Goal: Task Accomplishment & Management: Use online tool/utility

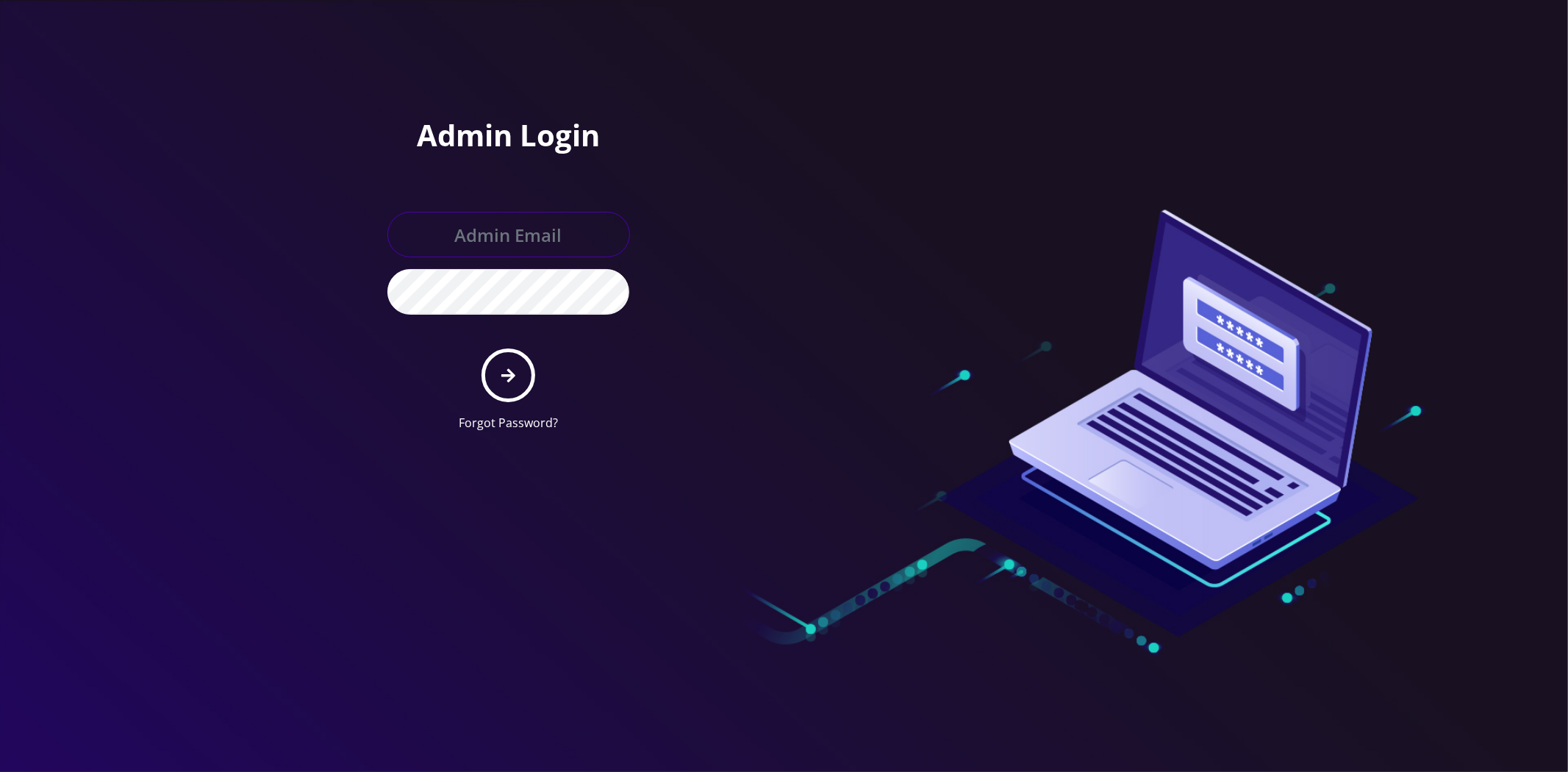
type input "[EMAIL_ADDRESS][DOMAIN_NAME]"
click at [528, 391] on button "submit" at bounding box center [509, 375] width 53 height 53
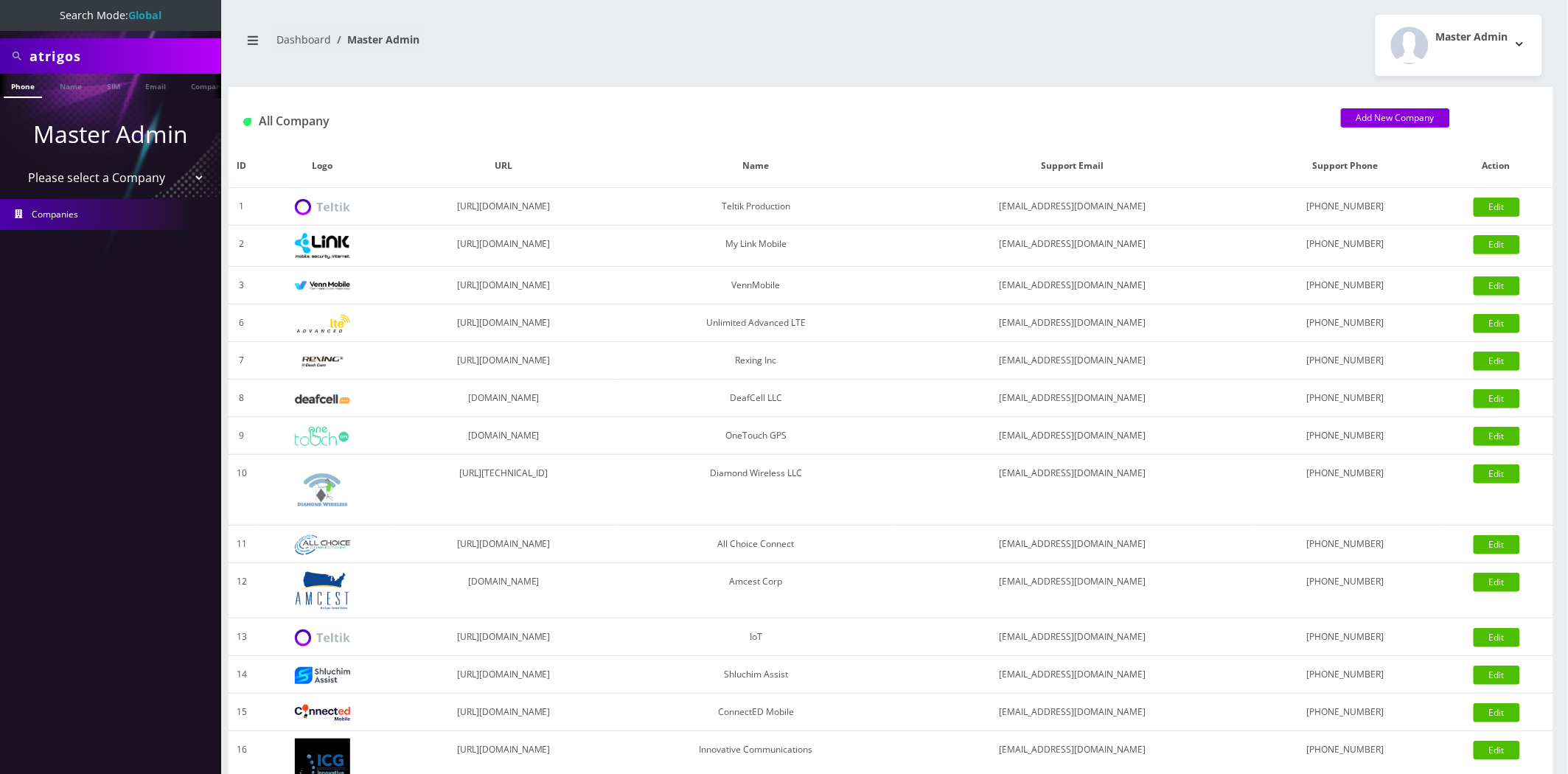
click at [75, 55] on input "atrigos" at bounding box center [124, 56] width 188 height 28
type input "brian"
click at [84, 76] on link "Name" at bounding box center [71, 86] width 37 height 24
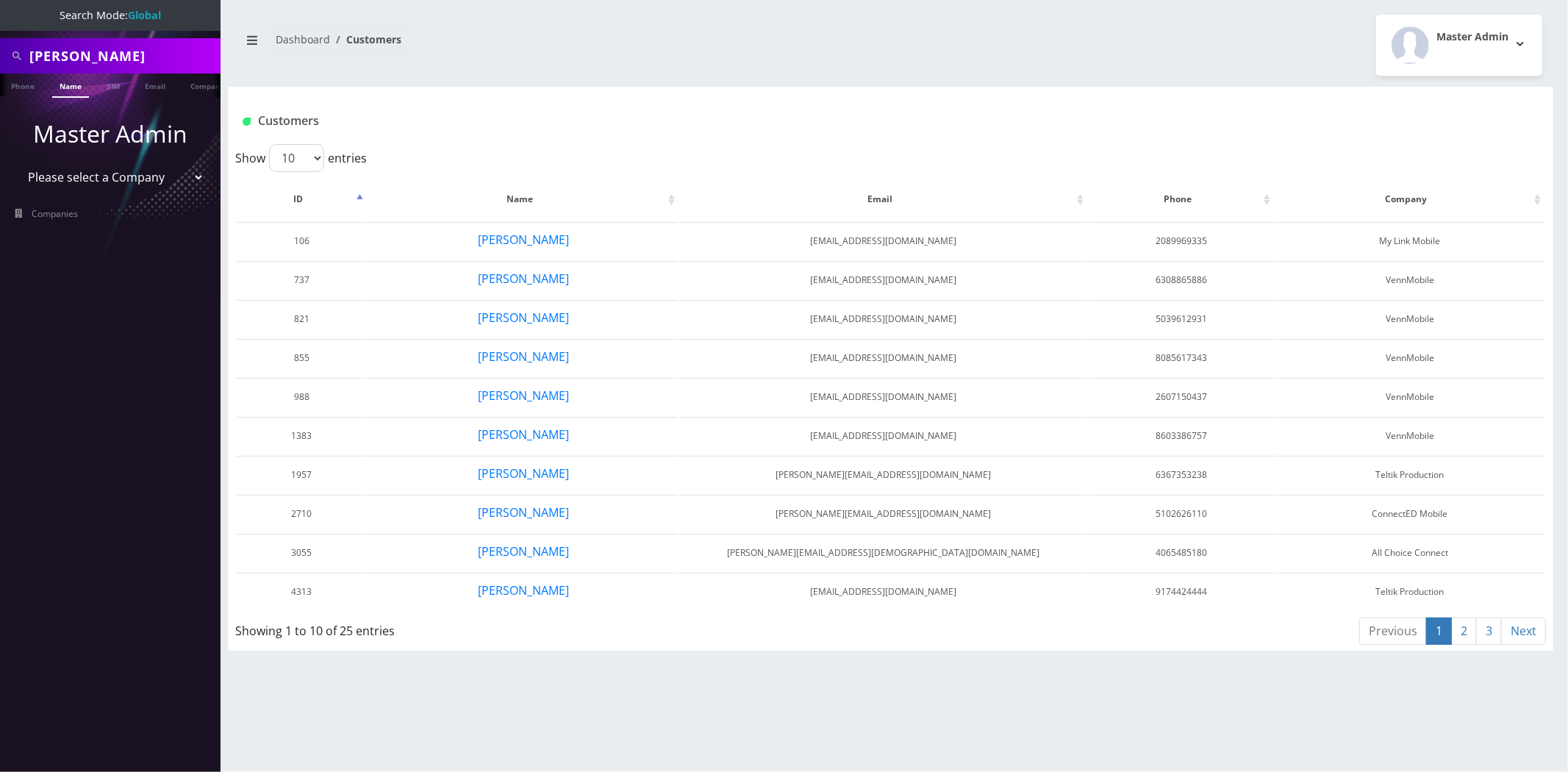
click at [158, 55] on input "[PERSON_NAME]" at bounding box center [123, 56] width 188 height 28
type input "brian glea"
click at [61, 96] on link "Name" at bounding box center [71, 86] width 37 height 24
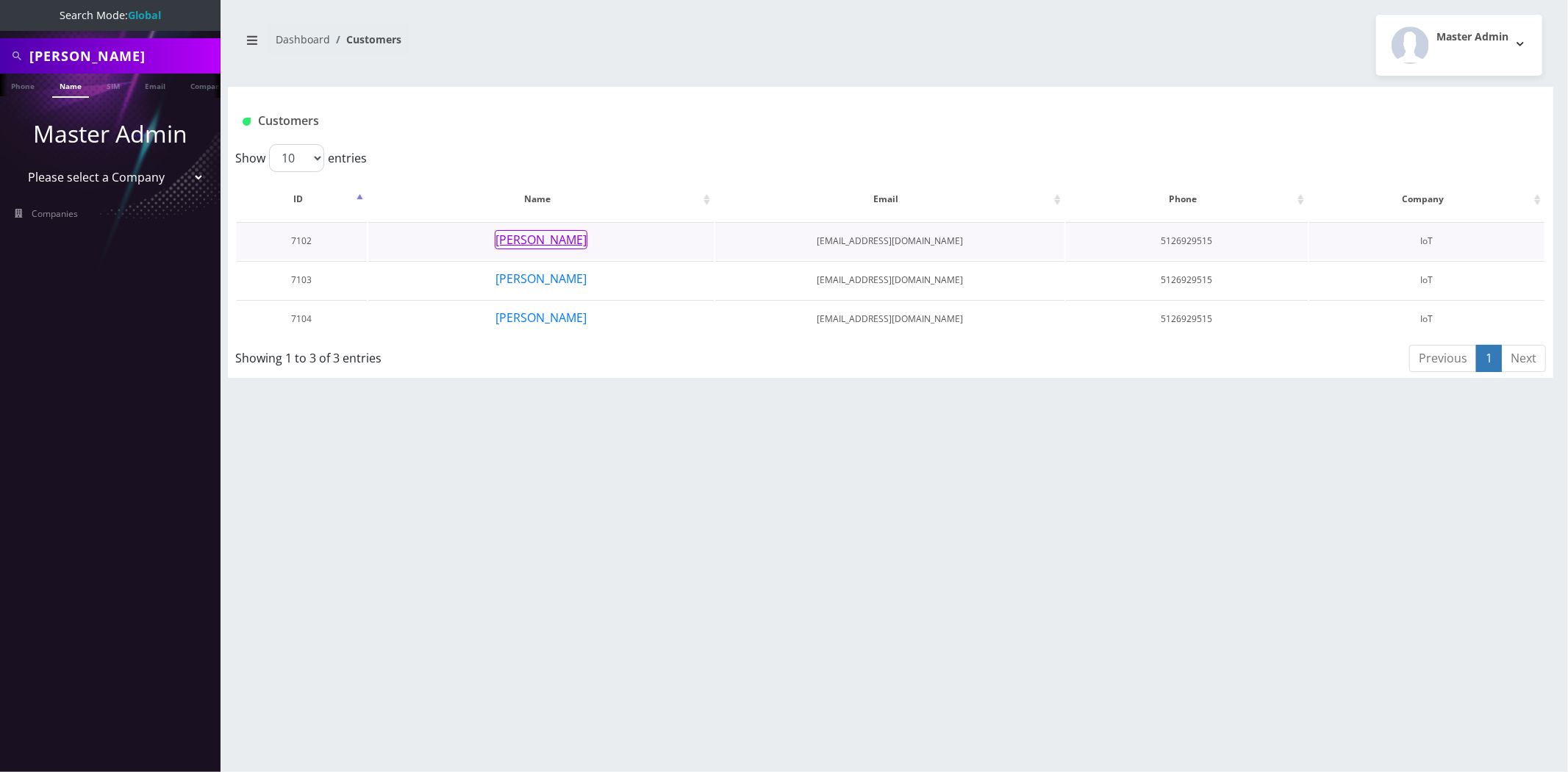
click at [544, 228] on td "[PERSON_NAME]" at bounding box center [541, 240] width 346 height 38
click at [544, 239] on button "[PERSON_NAME]" at bounding box center [541, 239] width 93 height 19
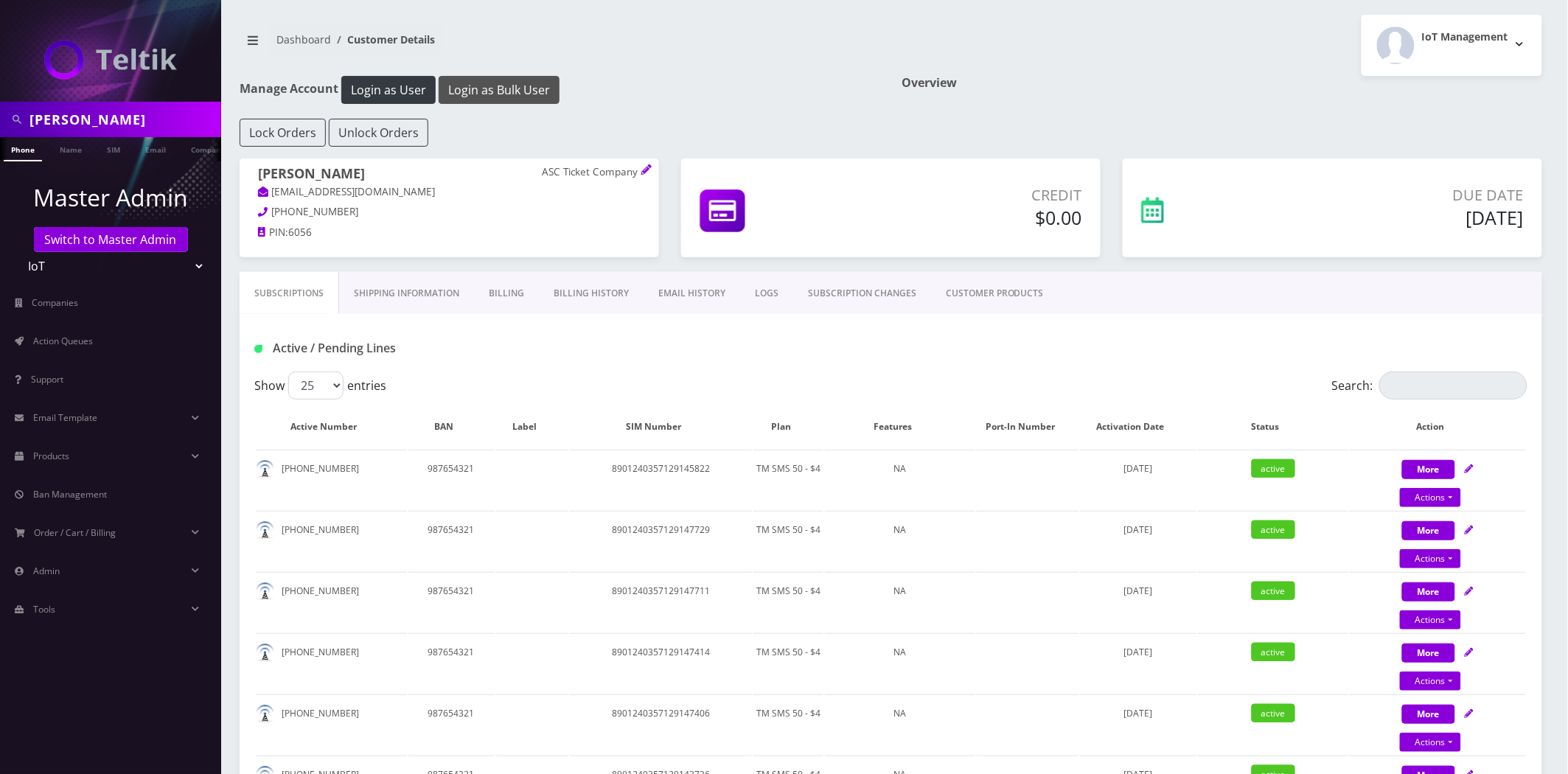
click at [520, 79] on button "Login as Bulk User" at bounding box center [499, 89] width 121 height 28
click at [951, 299] on link "CUSTOMER PRODUCTS" at bounding box center [995, 293] width 127 height 42
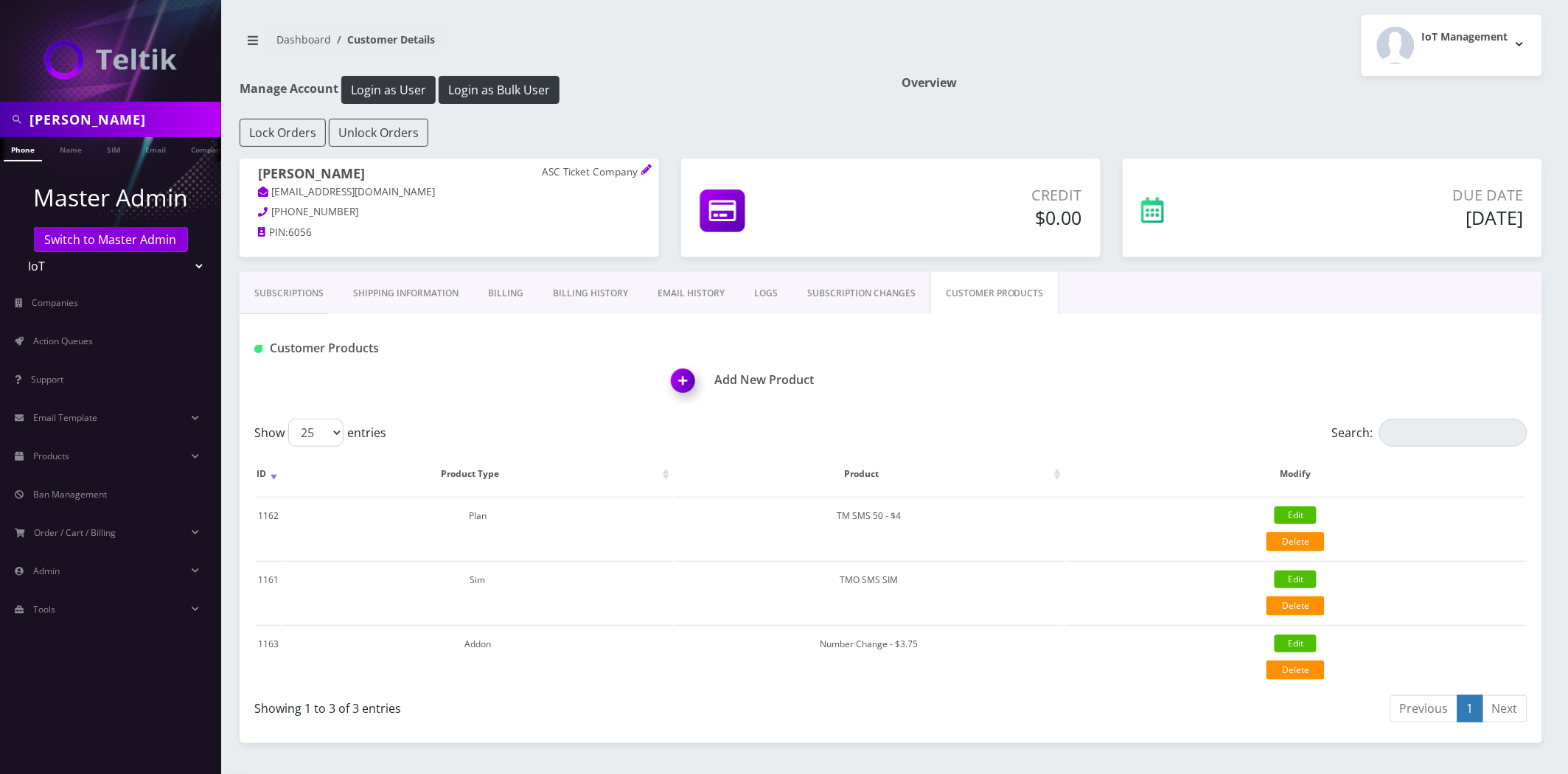
click at [686, 376] on img at bounding box center [685, 386] width 43 height 43
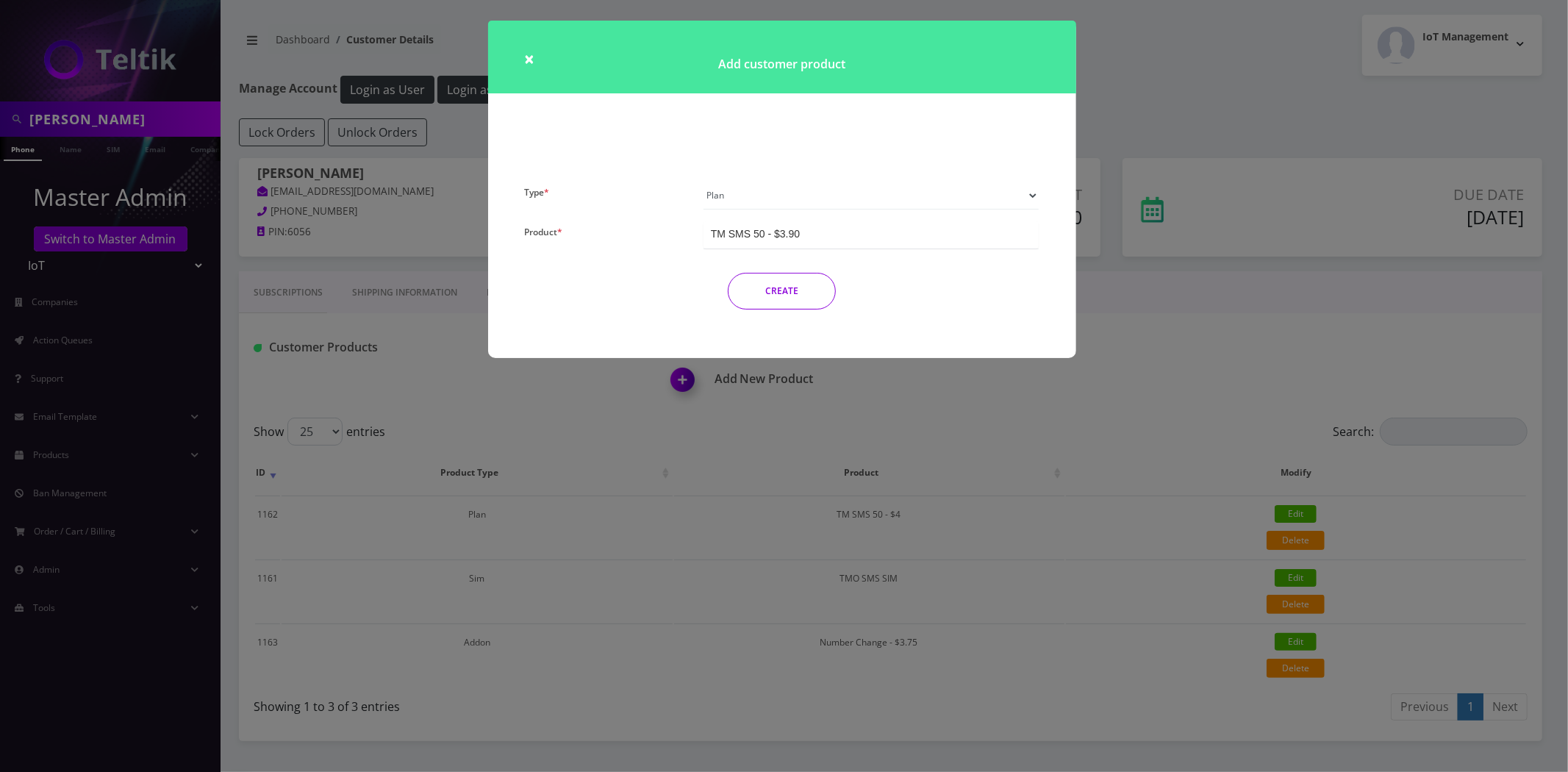
click at [801, 195] on select "Plan Device Sim Addon One-off" at bounding box center [871, 195] width 336 height 28
click at [704, 181] on select "Plan Device Sim Addon One-off" at bounding box center [871, 195] width 336 height 28
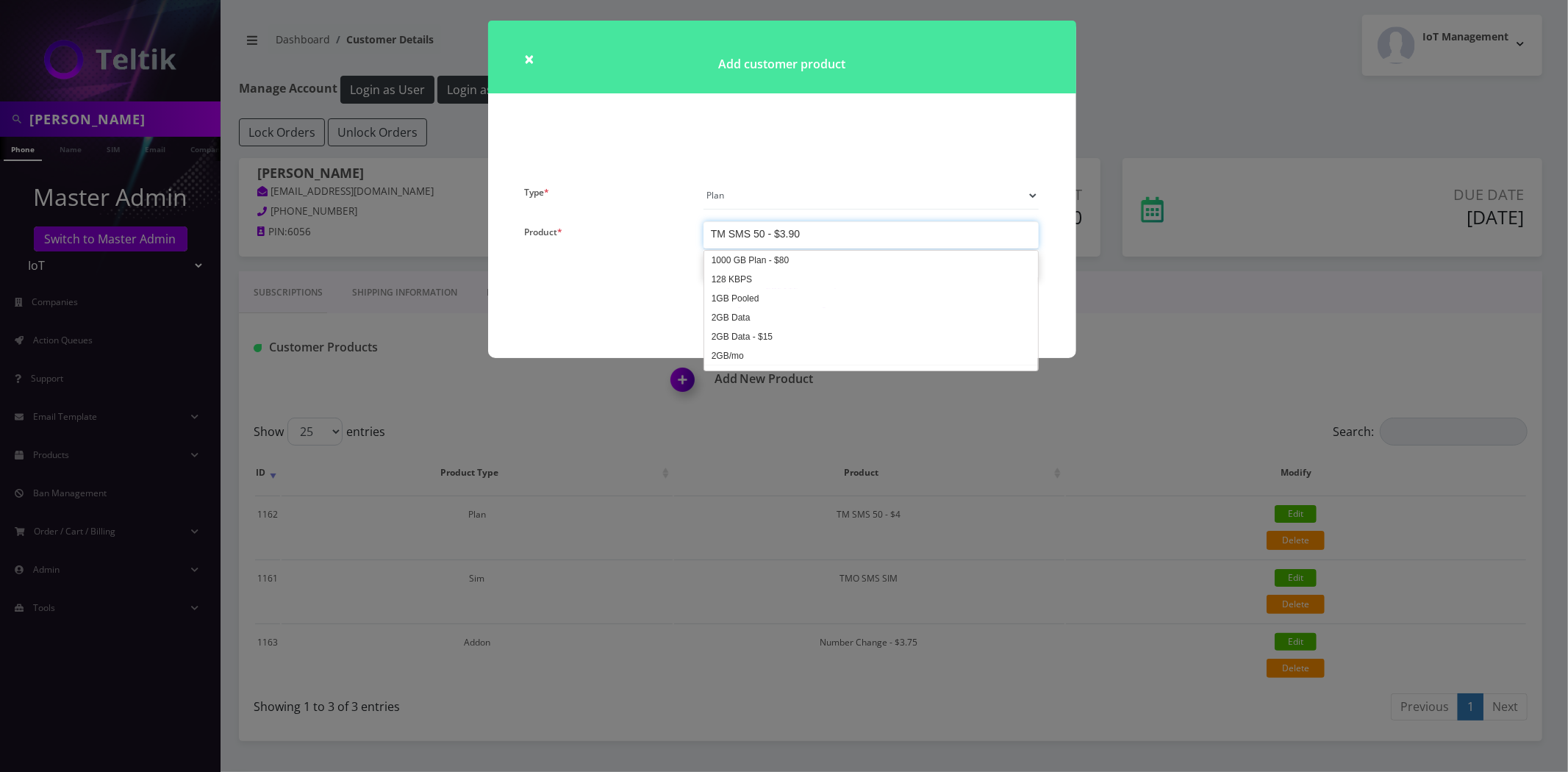
click at [827, 228] on div "TM SMS 50 - $3.90" at bounding box center [871, 236] width 336 height 28
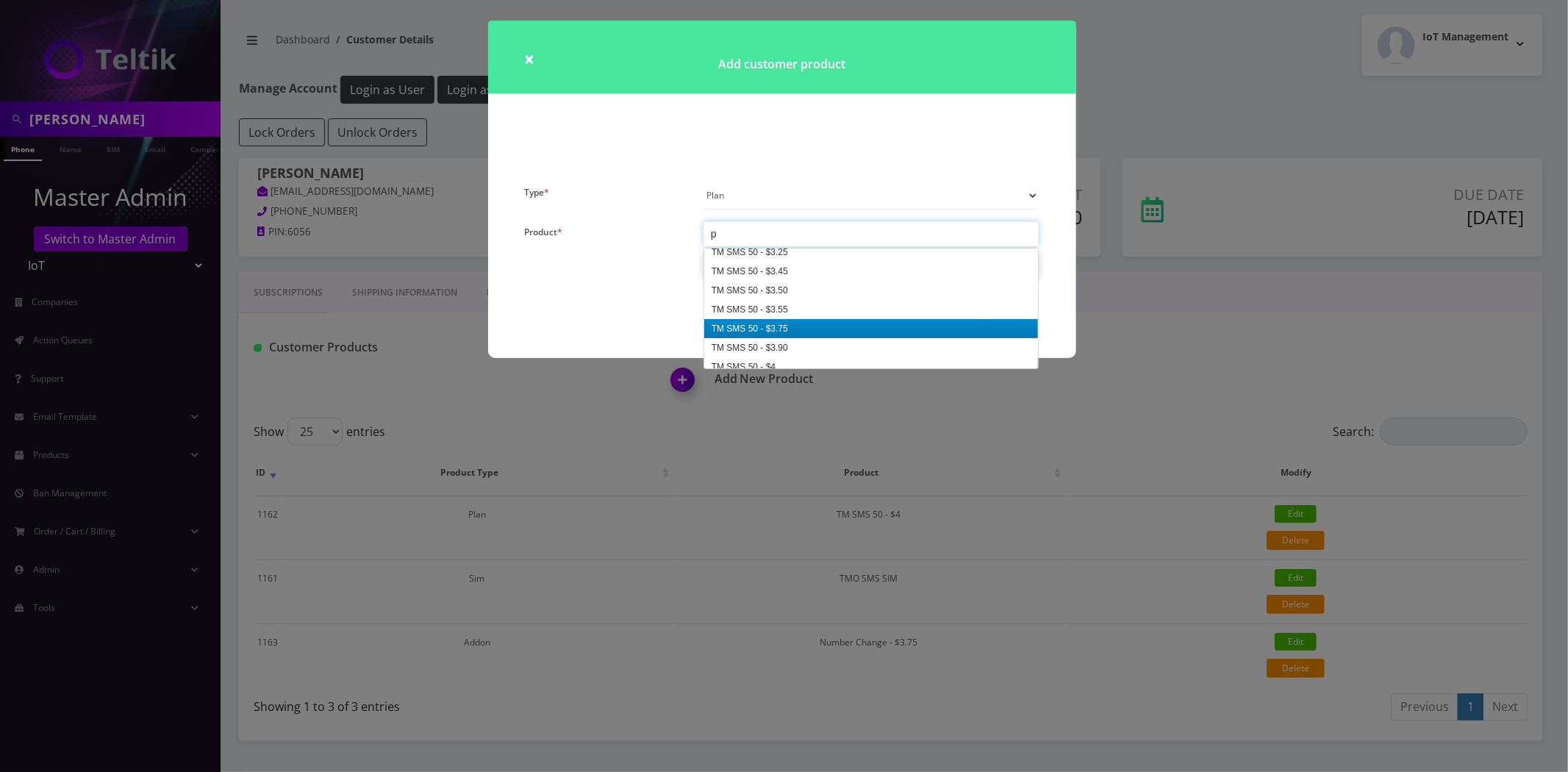
scroll to position [1, 0]
type input "por"
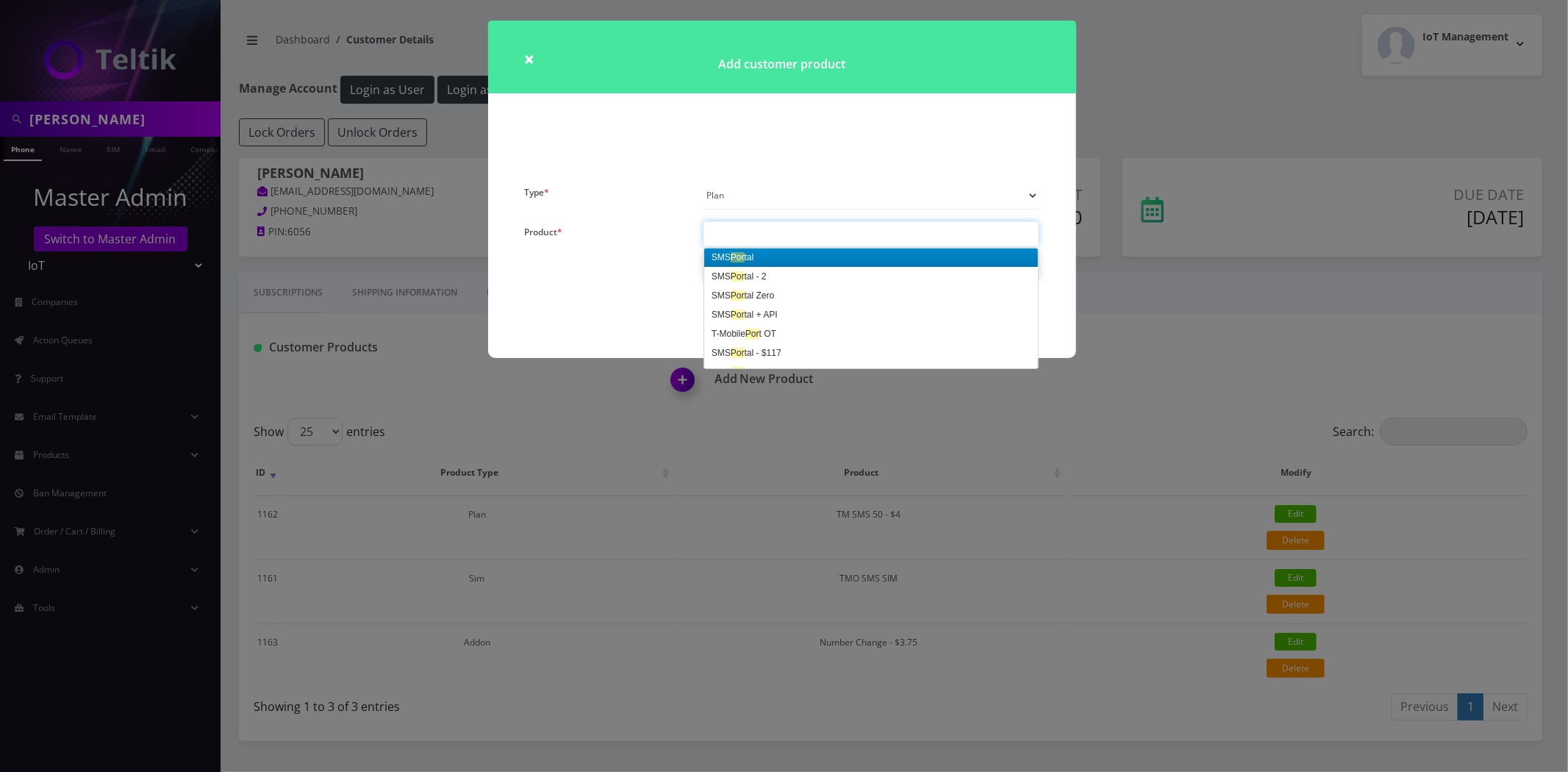
scroll to position [0, 0]
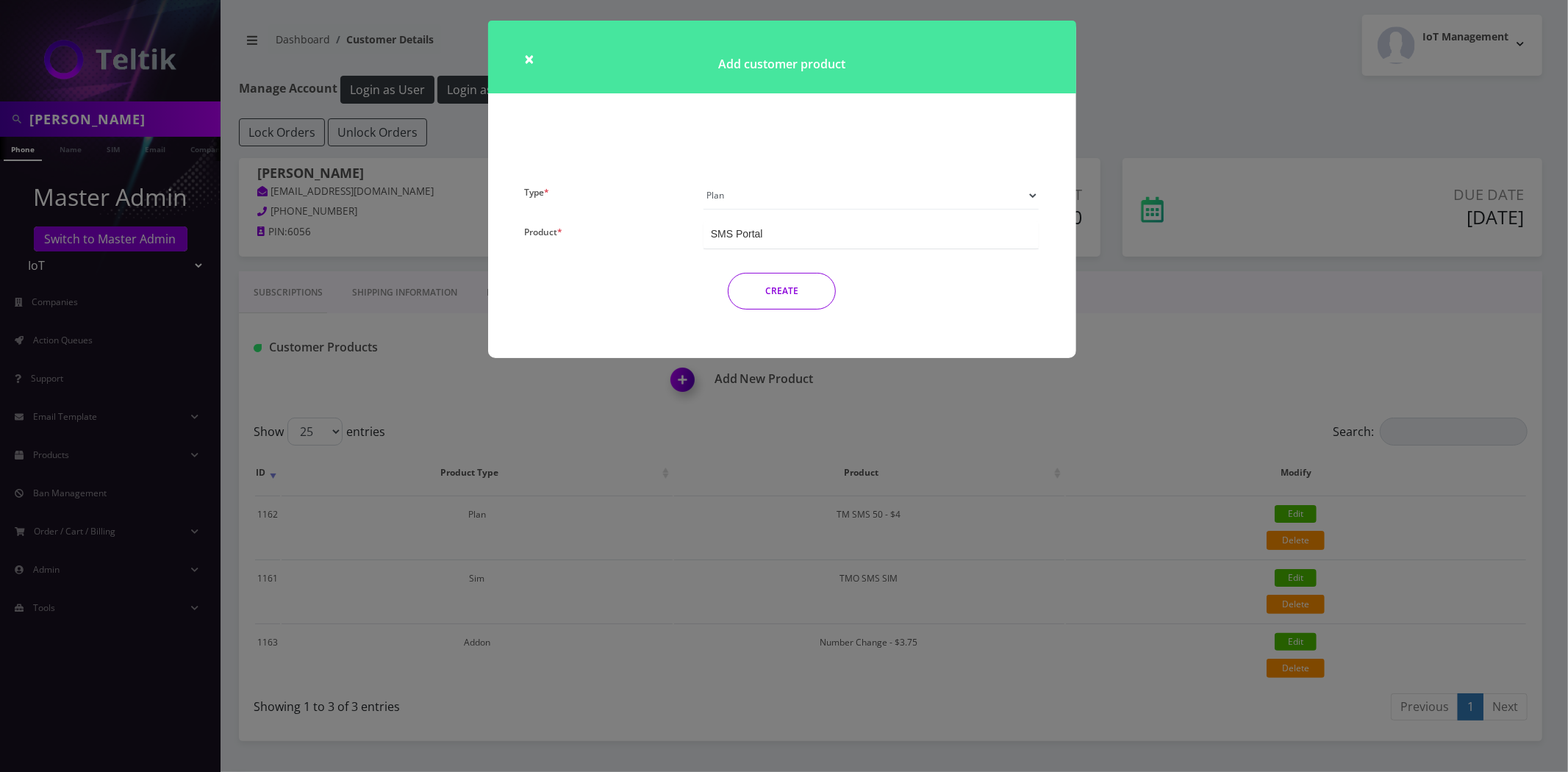
click at [789, 299] on button "CREATE" at bounding box center [782, 292] width 109 height 37
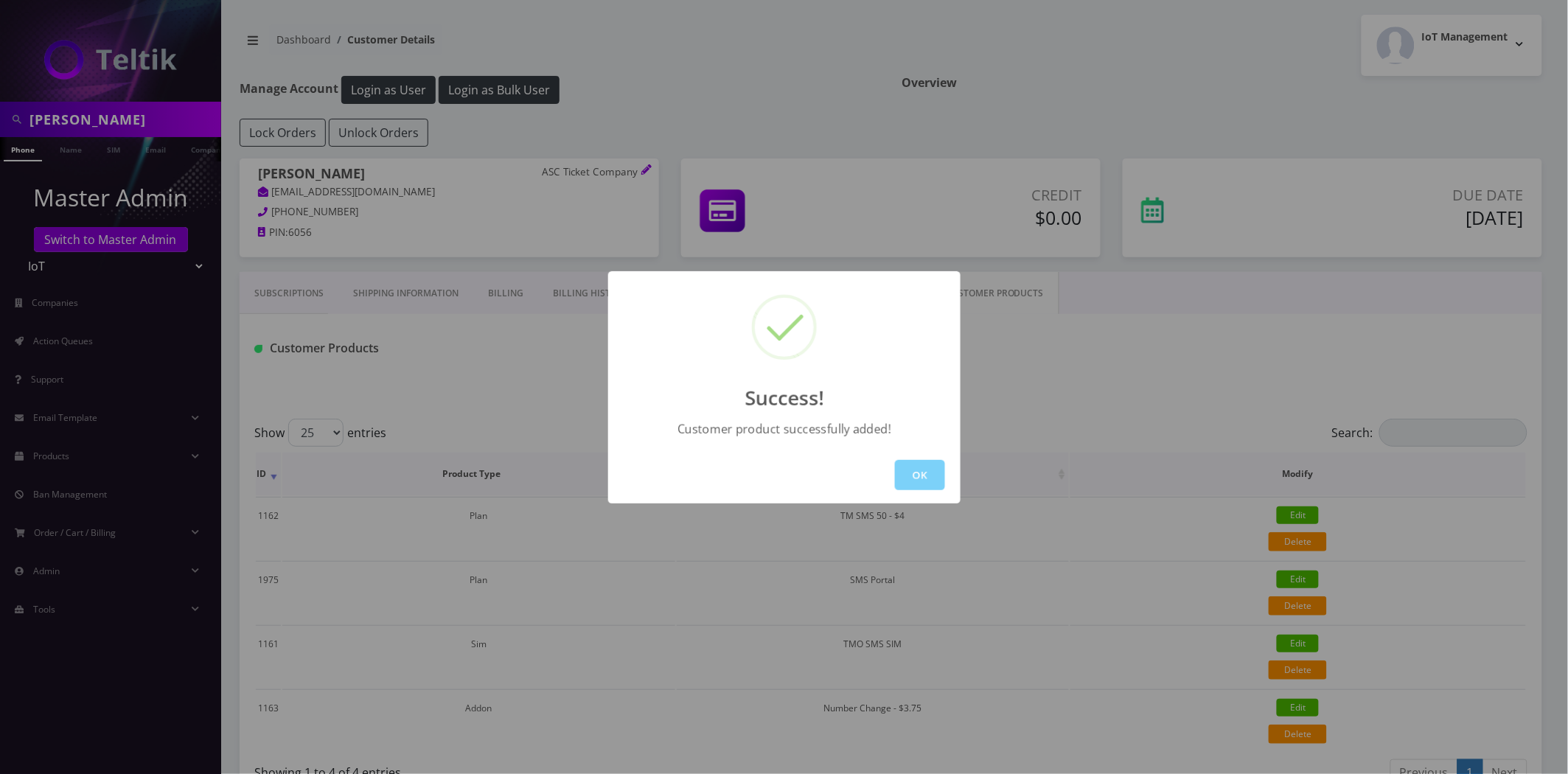
click at [931, 475] on button "OK" at bounding box center [920, 475] width 50 height 30
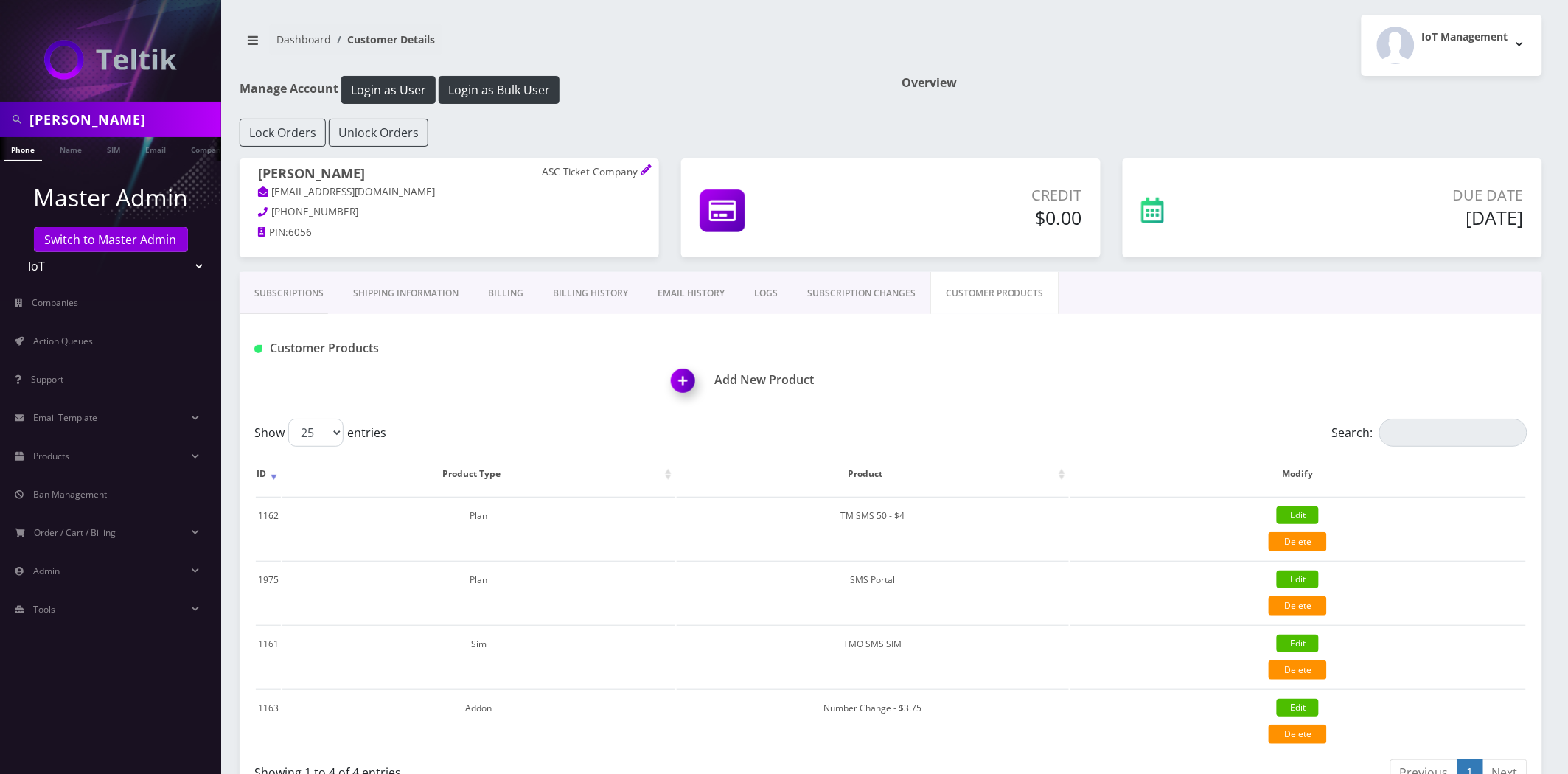
click at [696, 384] on img at bounding box center [685, 386] width 43 height 43
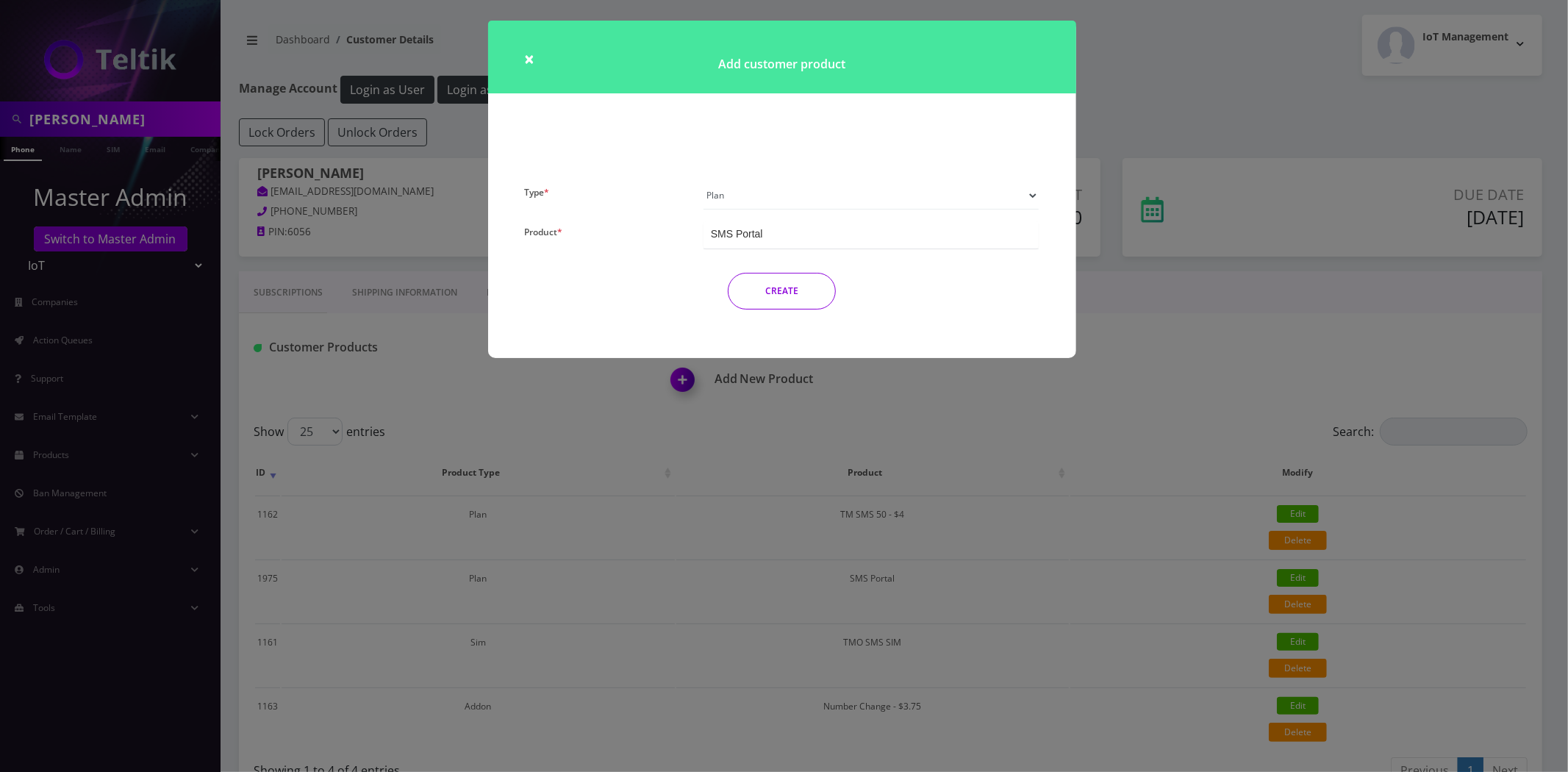
click at [769, 191] on select "Plan Device Sim Addon One-off" at bounding box center [871, 195] width 336 height 28
click at [681, 238] on div "Product *" at bounding box center [603, 236] width 178 height 28
click at [792, 240] on div "SMS Portal" at bounding box center [871, 236] width 336 height 28
click at [796, 234] on div at bounding box center [871, 234] width 336 height 25
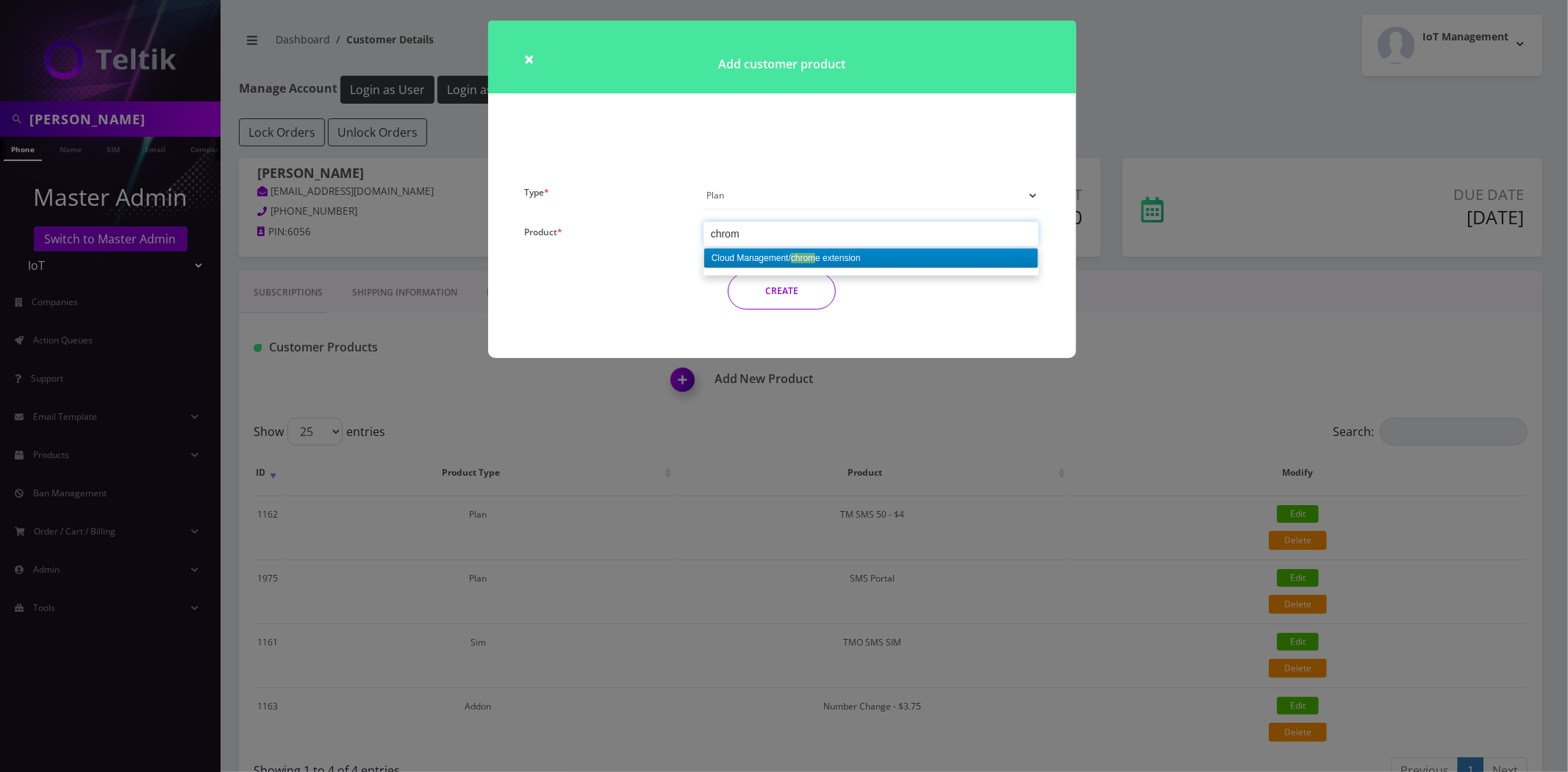
click at [795, 233] on div at bounding box center [871, 234] width 336 height 25
drag, startPoint x: 785, startPoint y: 232, endPoint x: 665, endPoint y: 236, distance: 120.1
click at [665, 236] on div "Type * Plan Device Sim Addon One-off Product * Cloud Management/ chrom e extens…" at bounding box center [783, 251] width 537 height 140
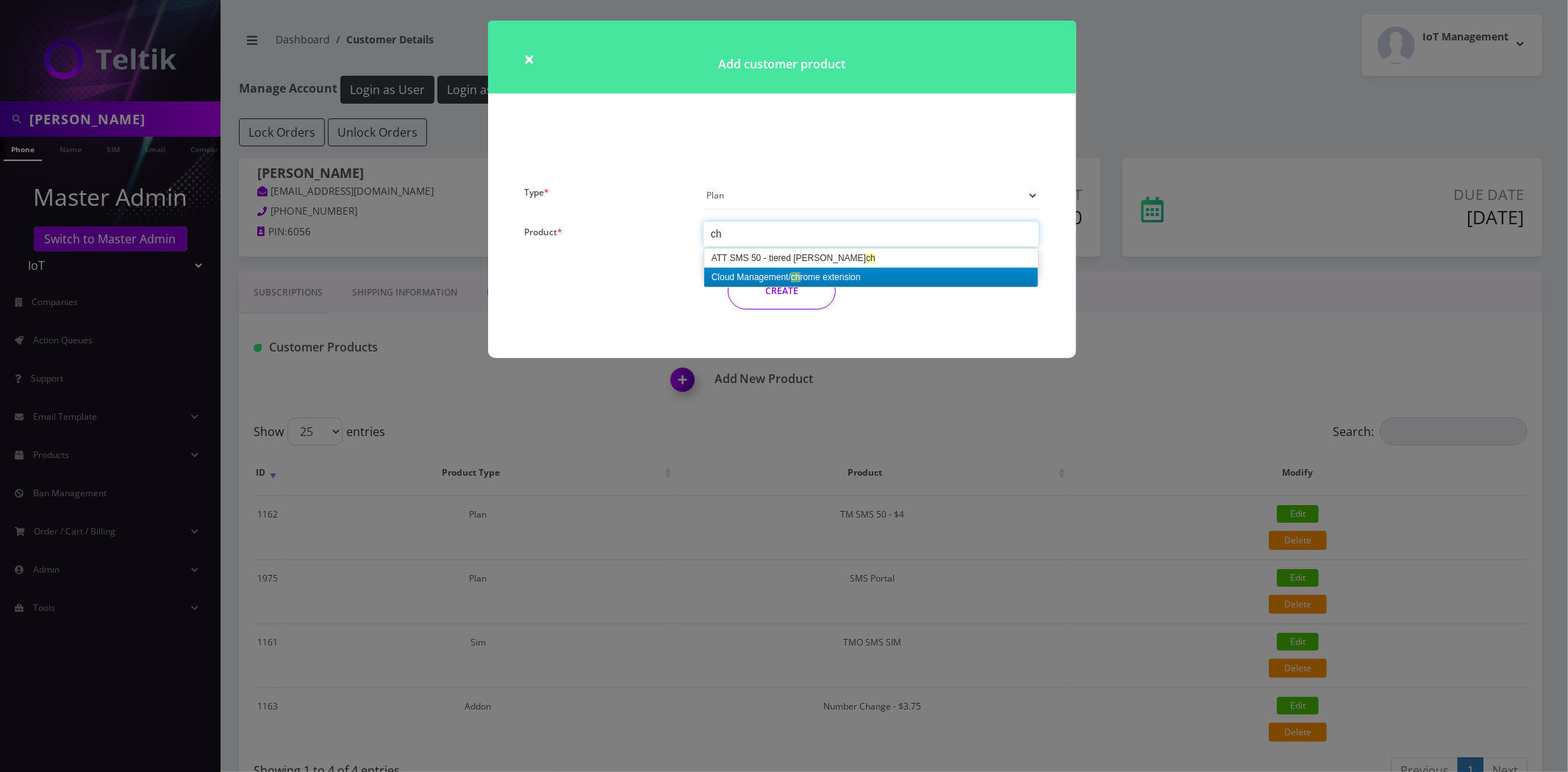
type input "c"
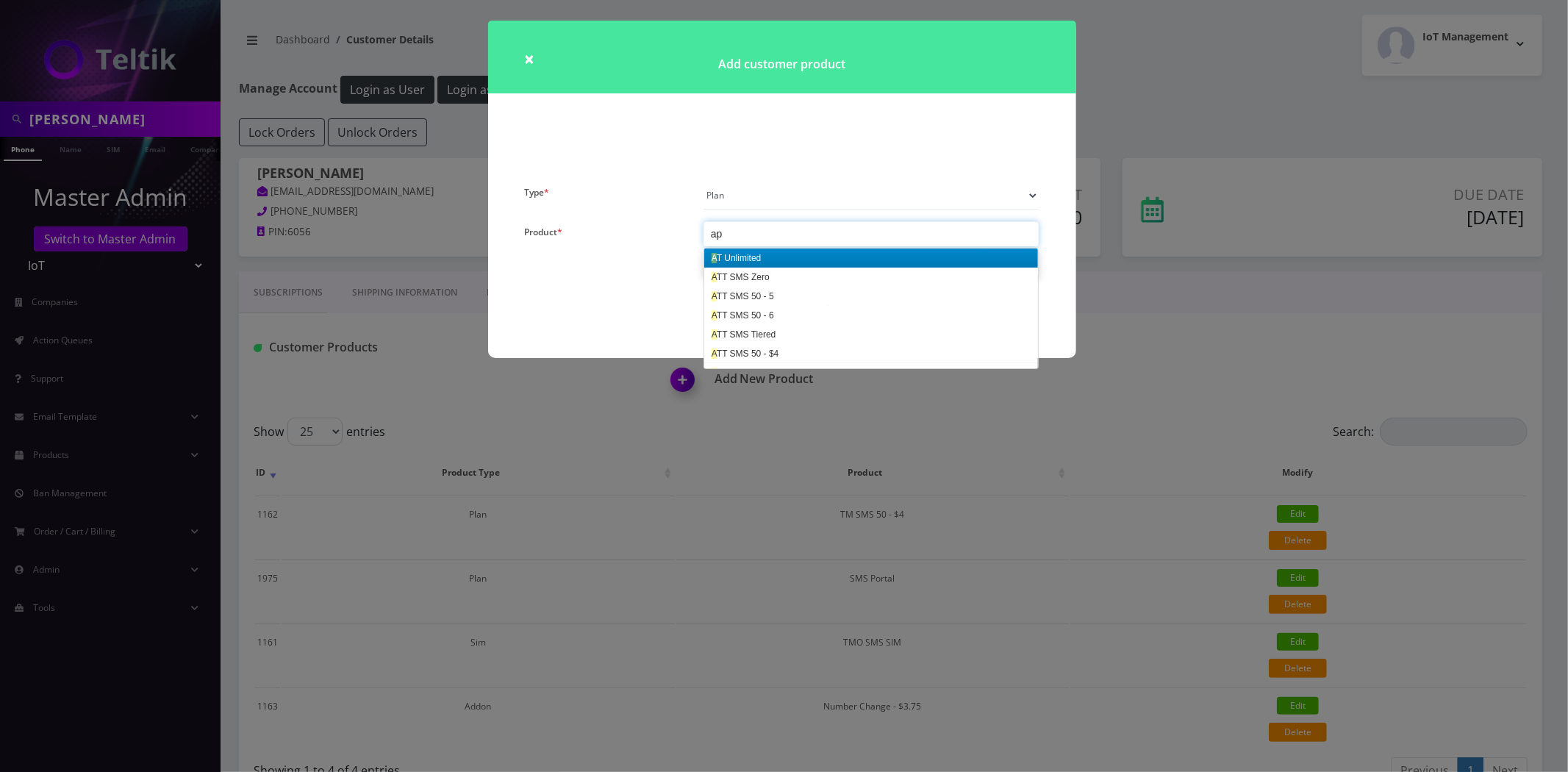
type input "api"
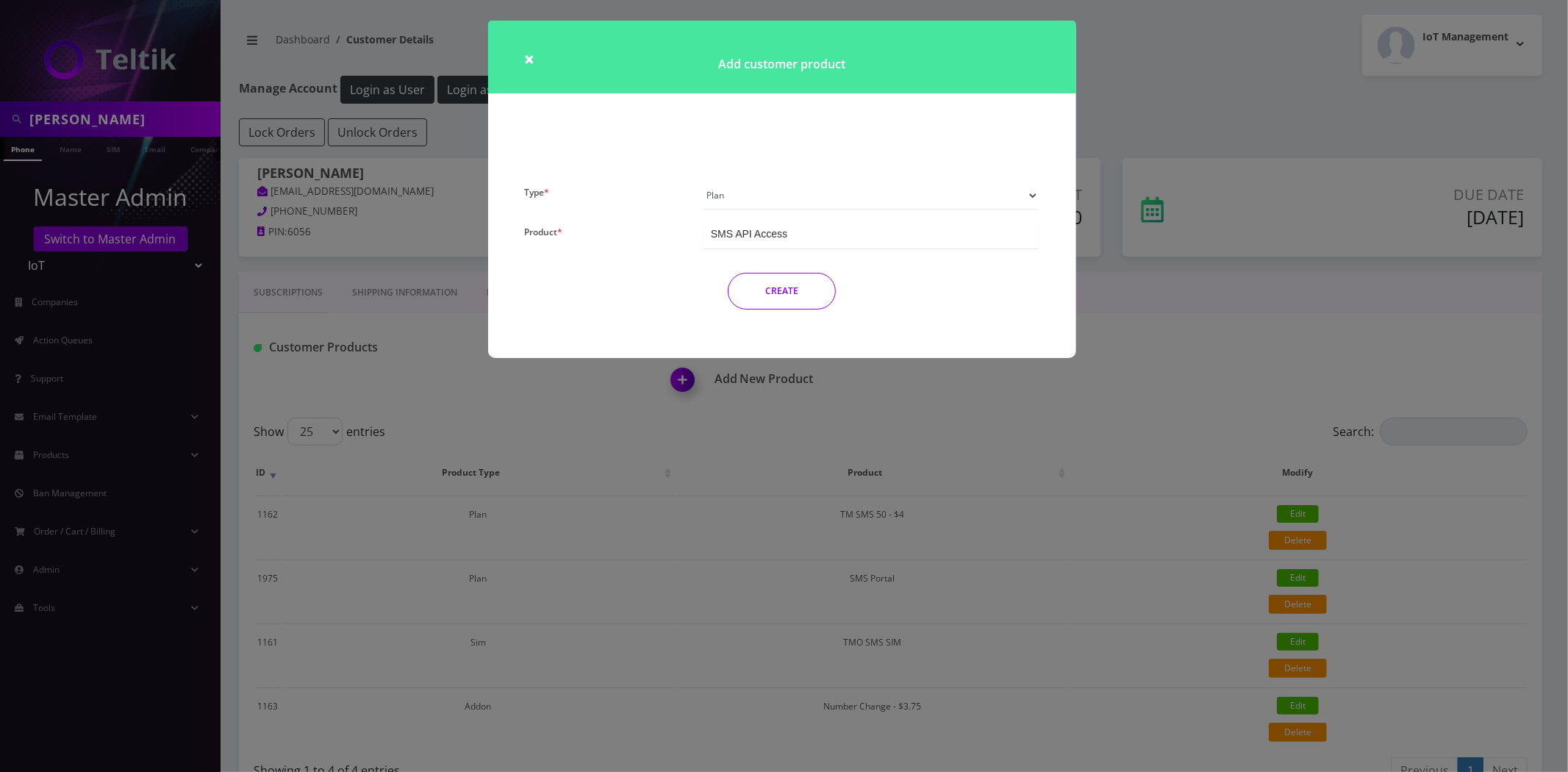
click at [778, 293] on button "CREATE" at bounding box center [782, 292] width 109 height 37
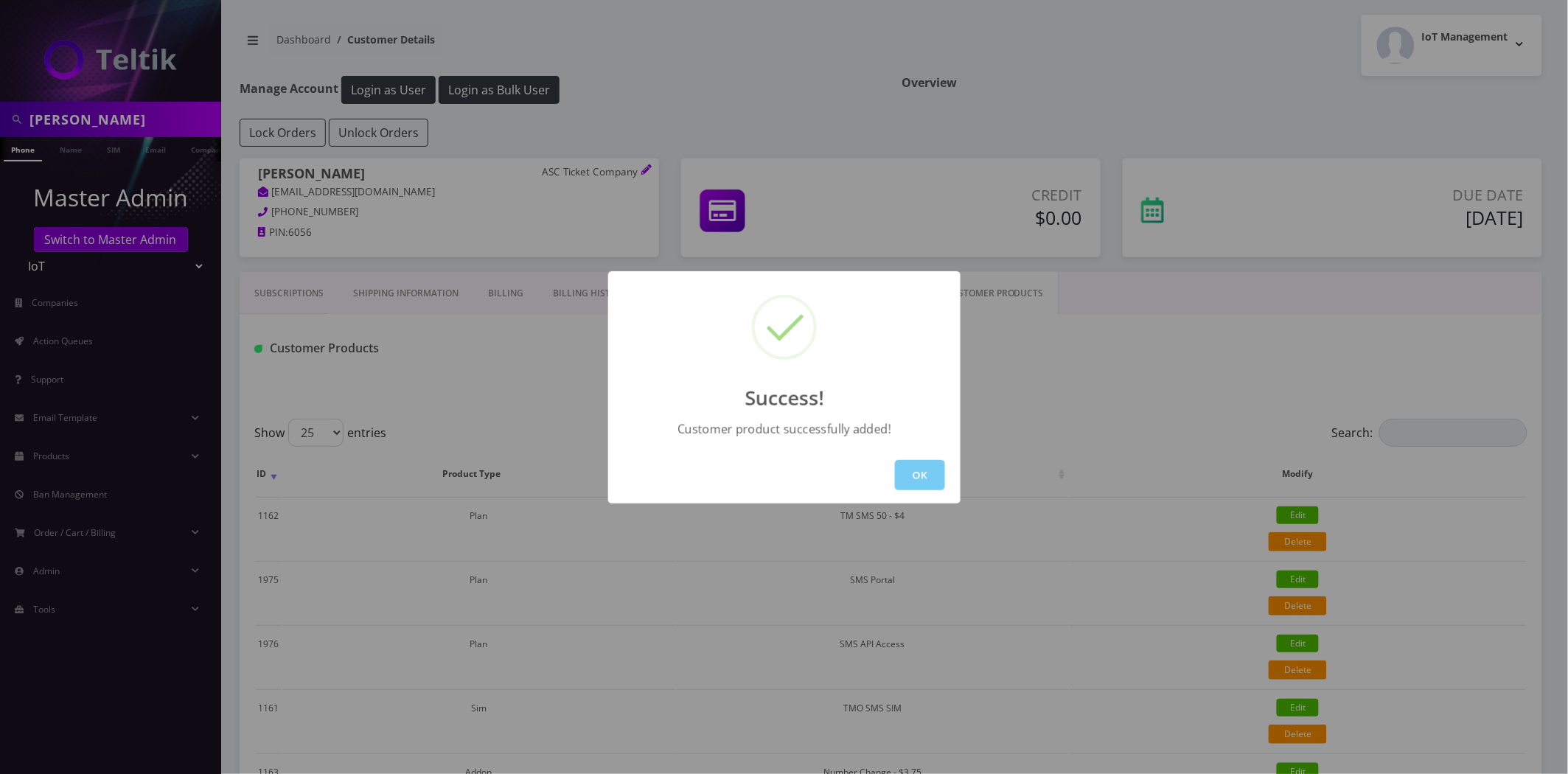
click at [922, 482] on button "OK" at bounding box center [920, 475] width 50 height 30
